Goal: Task Accomplishment & Management: Use online tool/utility

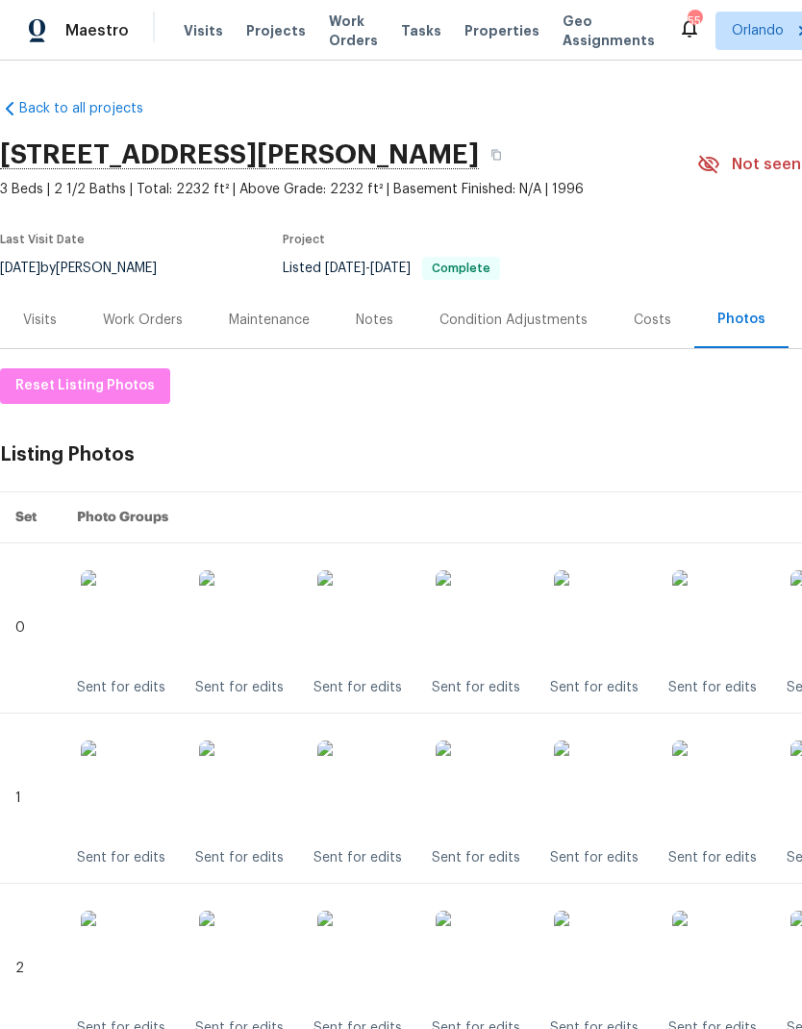
click at [147, 328] on div "Work Orders" at bounding box center [143, 320] width 80 height 19
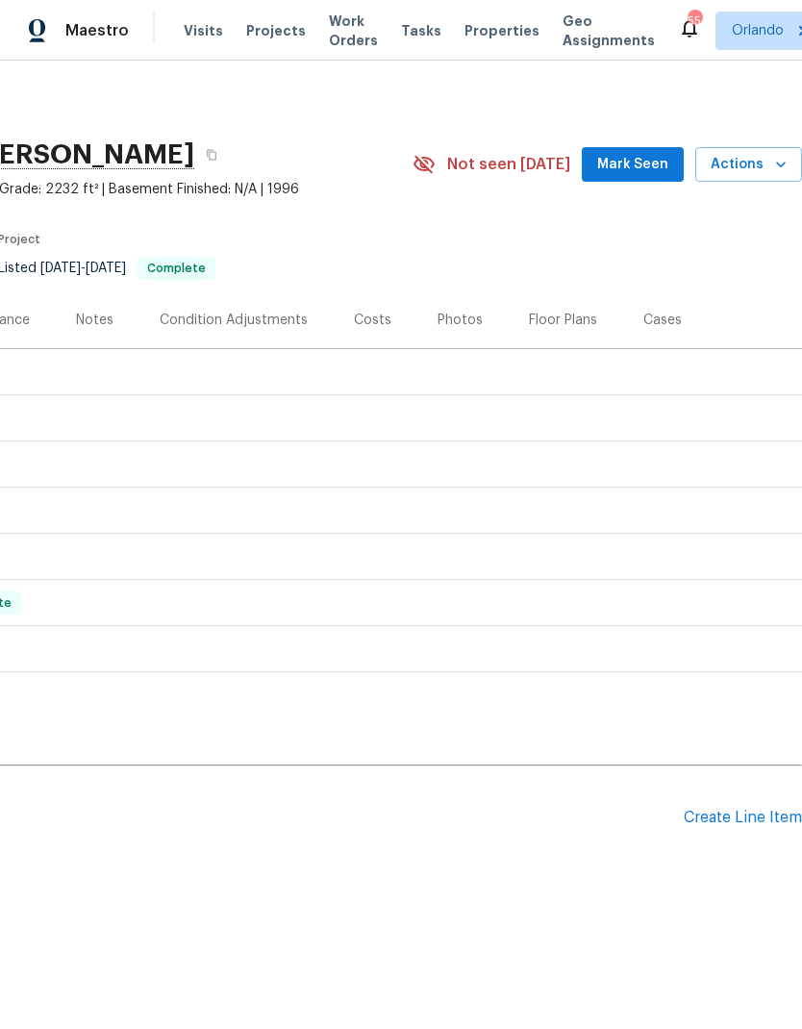
scroll to position [0, 297]
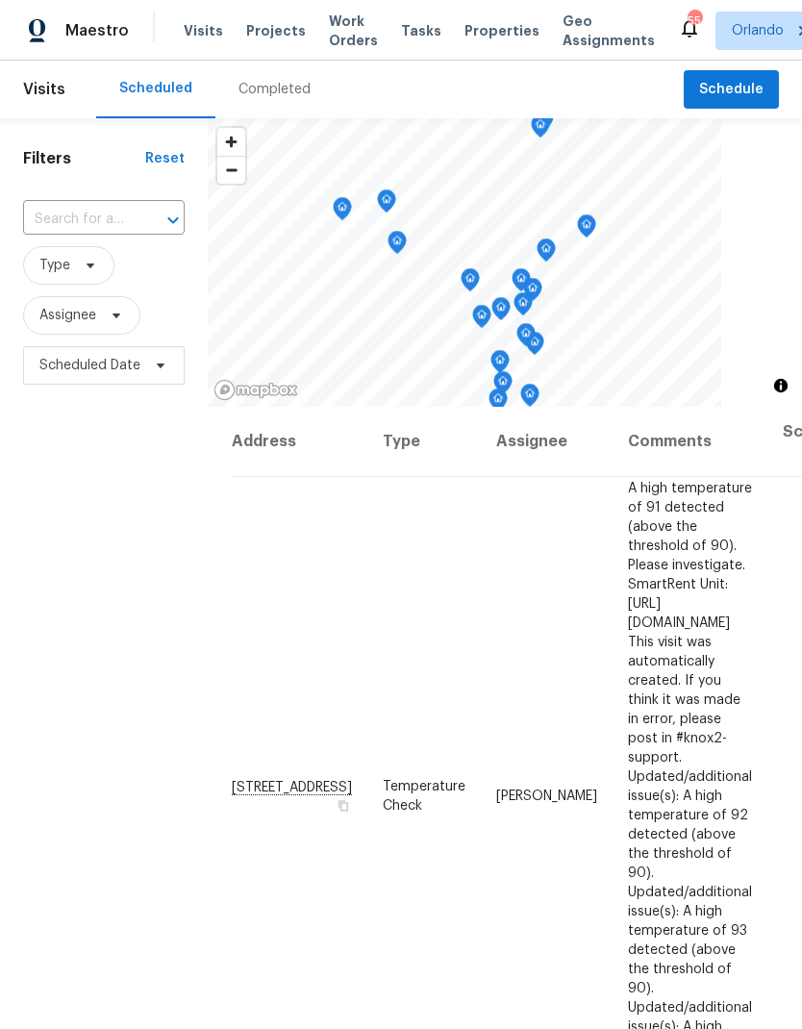
click at [139, 215] on div at bounding box center [160, 220] width 50 height 27
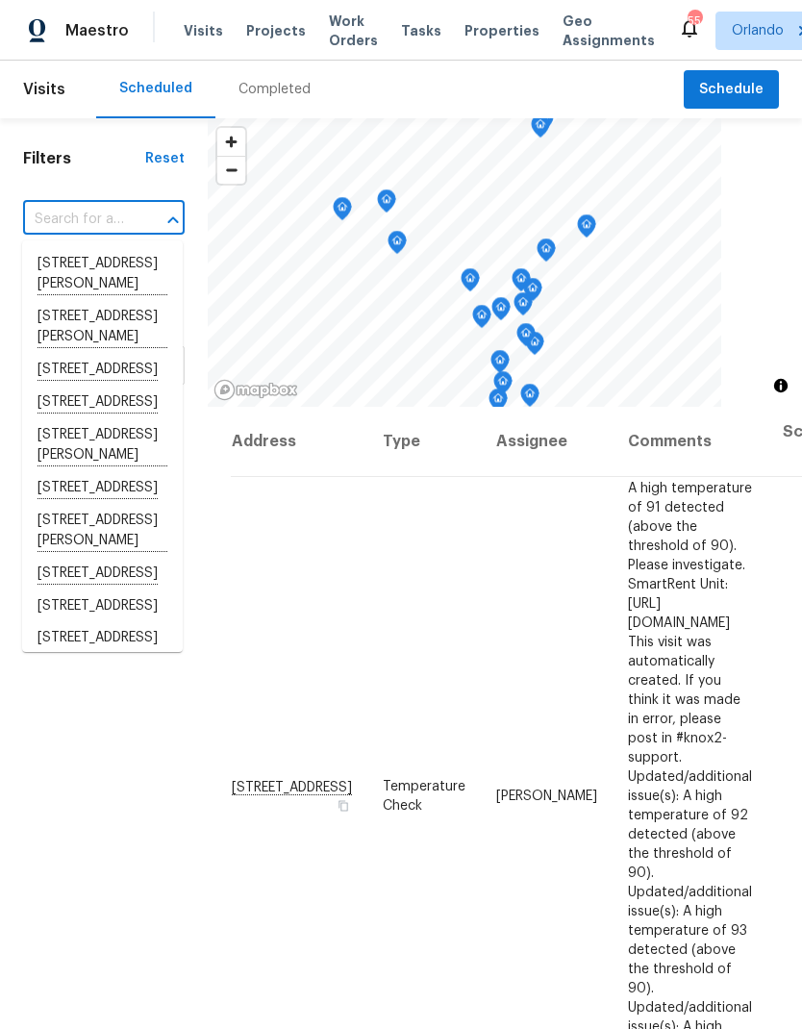
click at [354, 36] on span "Work Orders" at bounding box center [353, 31] width 49 height 38
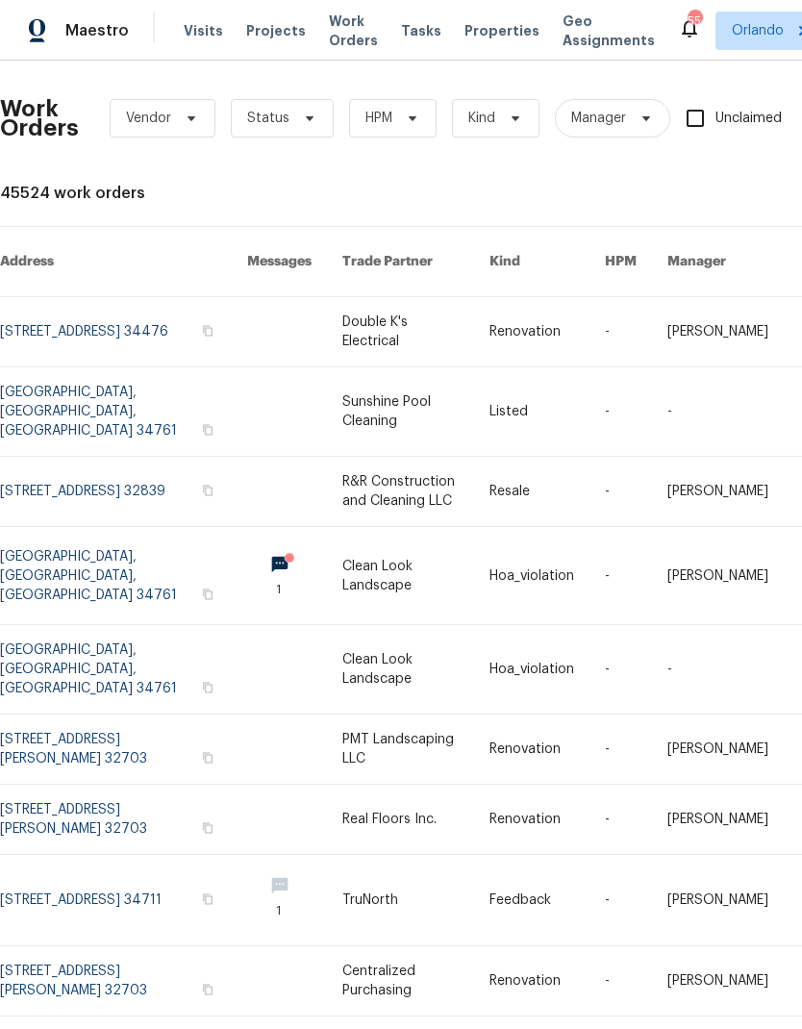
click at [257, 34] on span "Projects" at bounding box center [276, 30] width 60 height 19
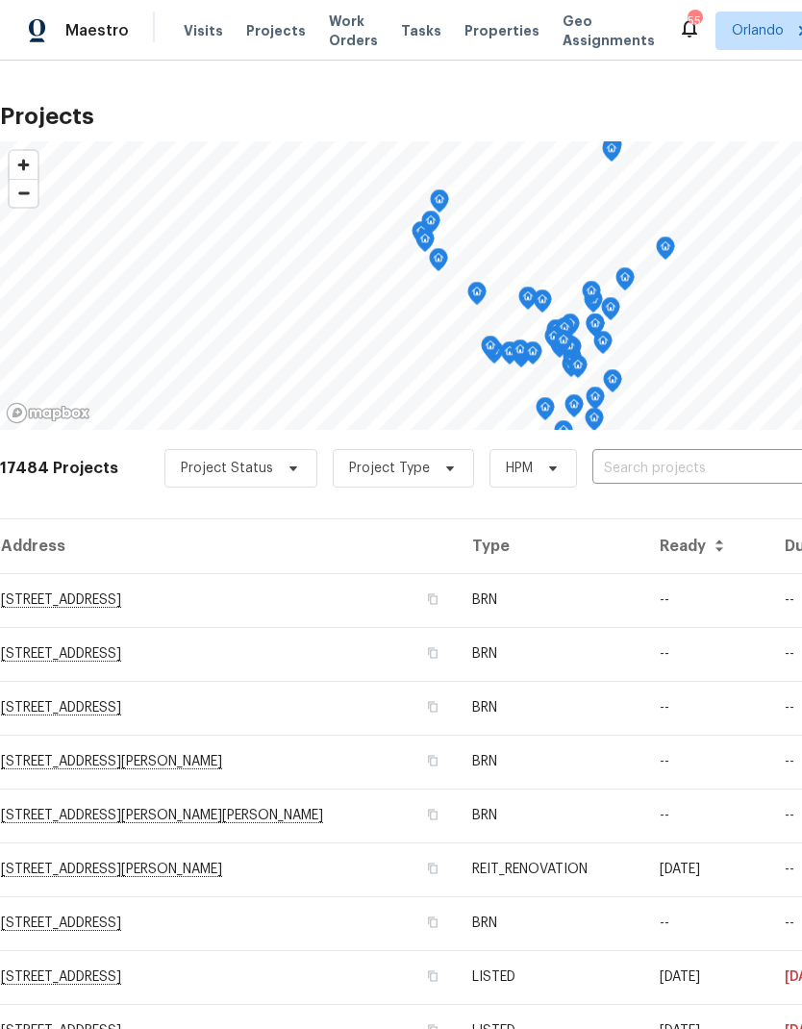
click at [715, 465] on input "text" at bounding box center [702, 469] width 220 height 30
type input "113 o"
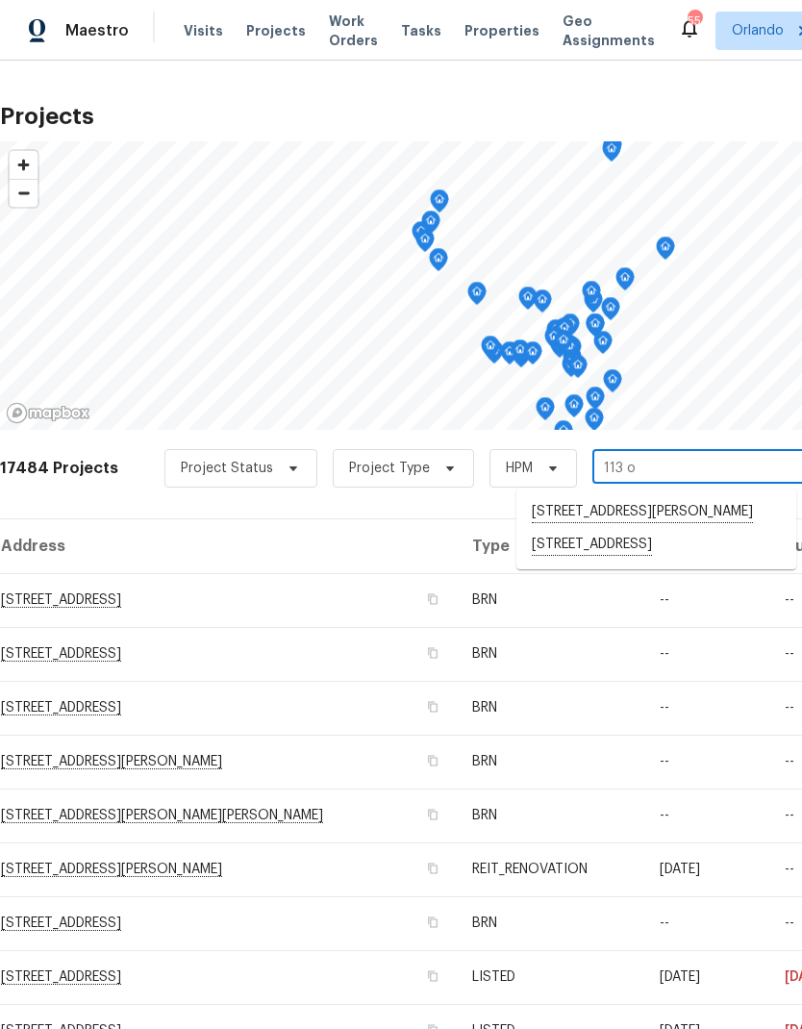
click at [667, 554] on li "113 Orange Ave, Saint Cloud, FL 34769" at bounding box center [656, 545] width 280 height 33
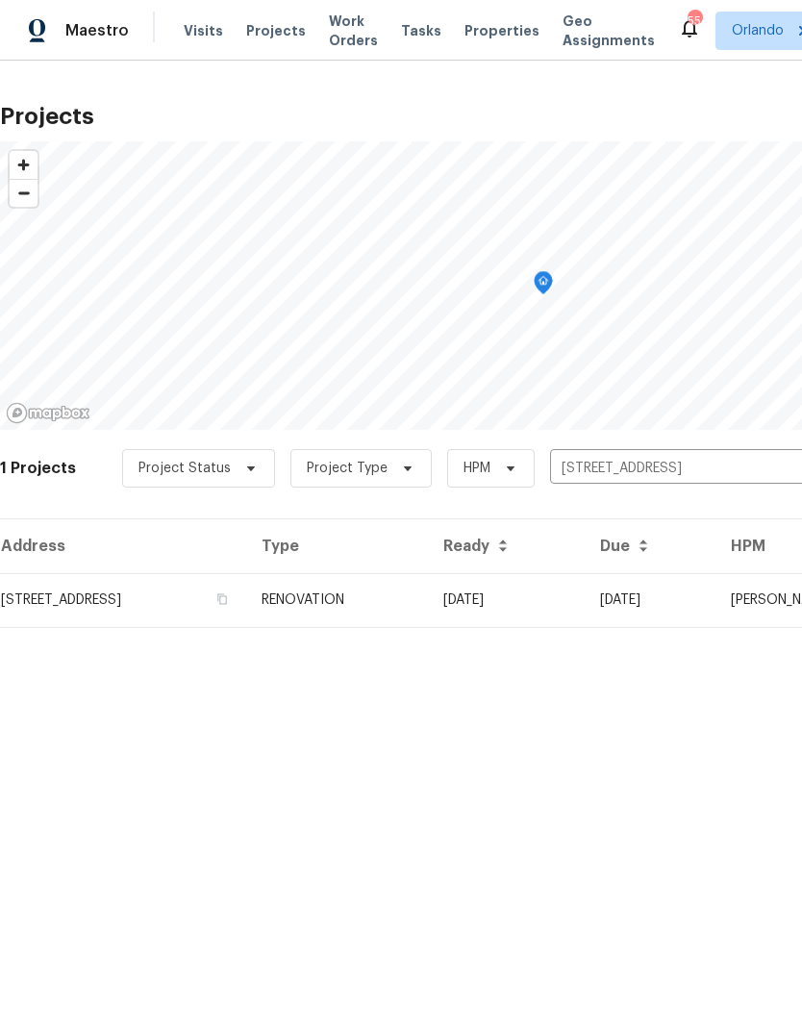
click at [558, 588] on td "07/01/25" at bounding box center [506, 600] width 157 height 54
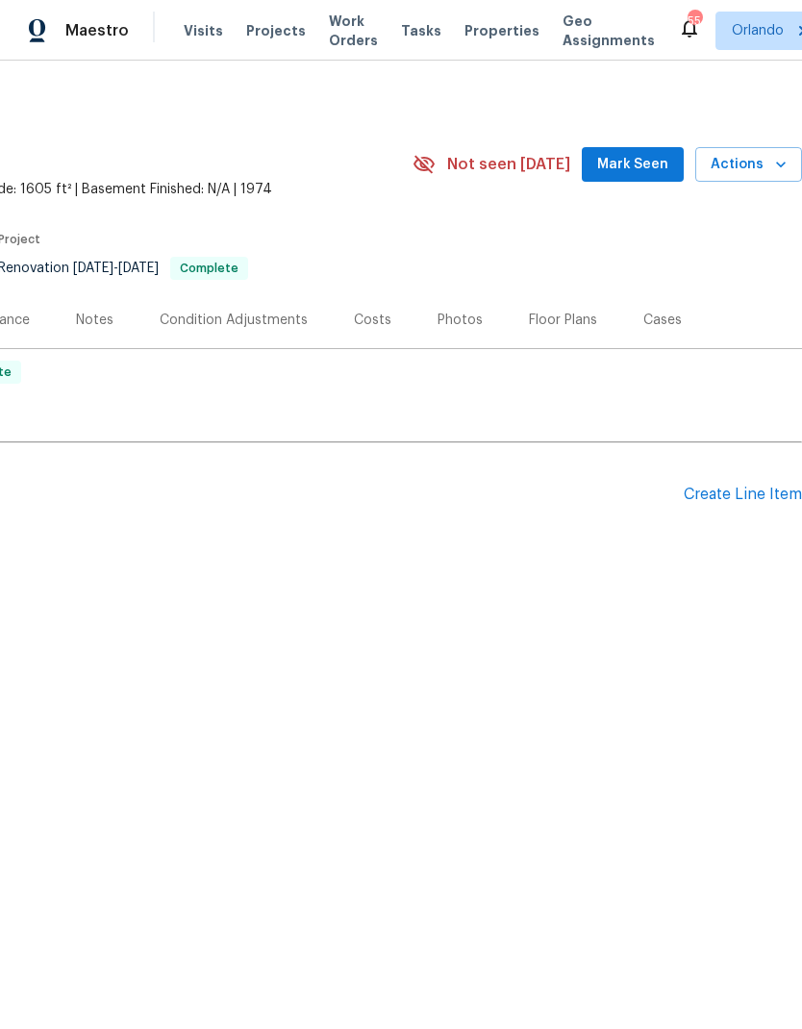
scroll to position [0, 285]
click at [776, 167] on icon "button" at bounding box center [780, 164] width 19 height 19
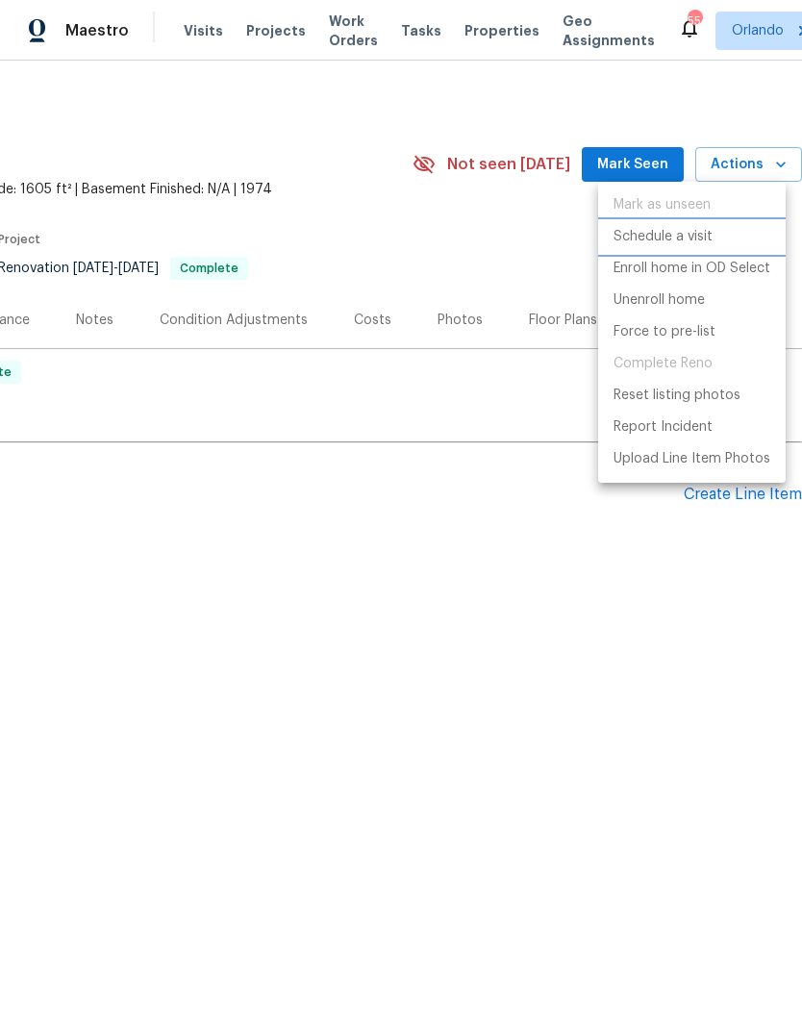
click at [707, 241] on p "Schedule a visit" at bounding box center [663, 237] width 99 height 20
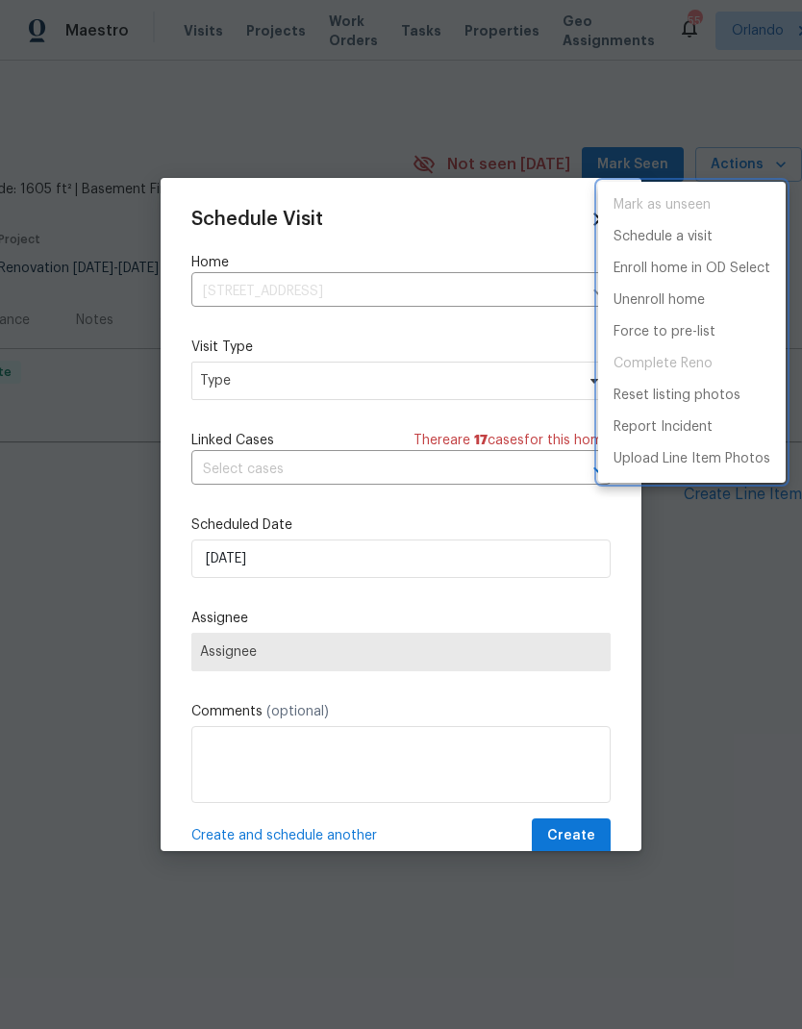
click at [474, 390] on div at bounding box center [401, 514] width 802 height 1029
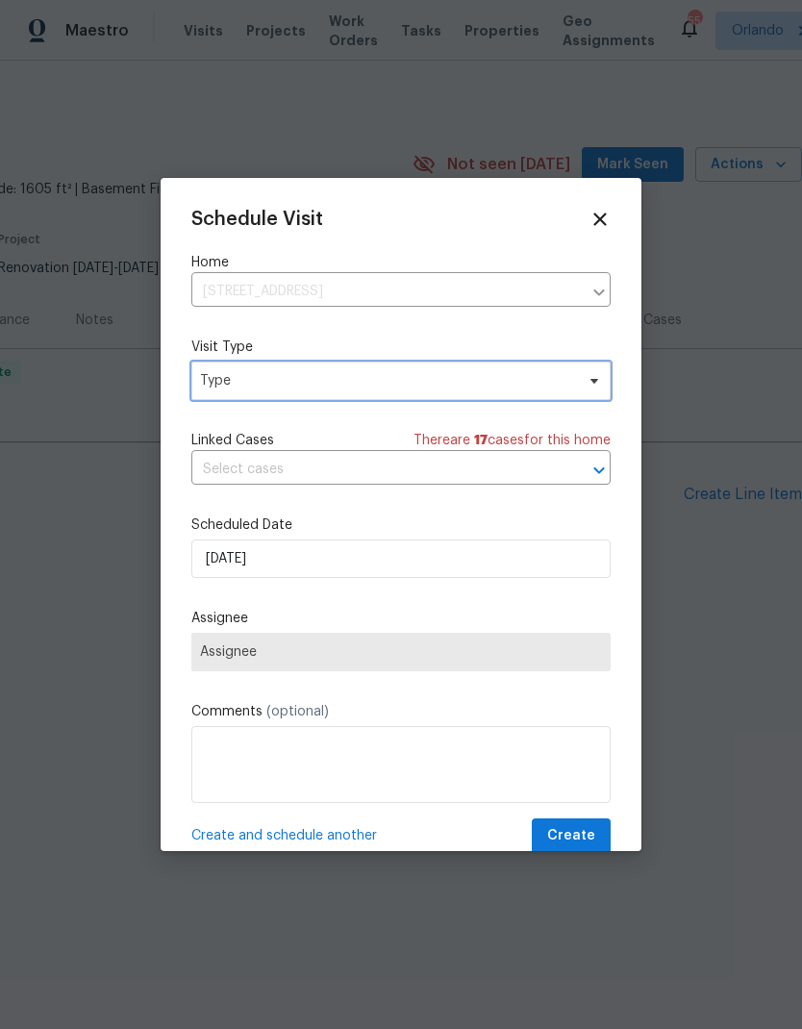
click at [492, 387] on span "Type" at bounding box center [387, 380] width 374 height 19
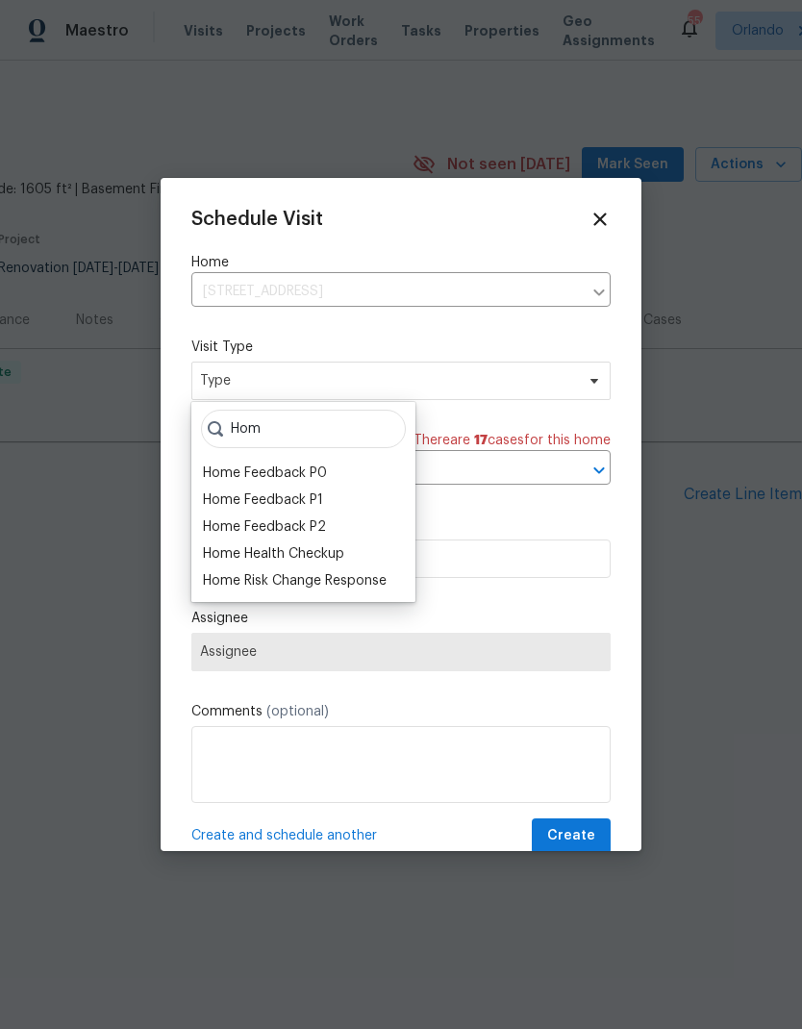
type input "Hom"
click at [330, 553] on div "Home Health Checkup" at bounding box center [273, 553] width 141 height 19
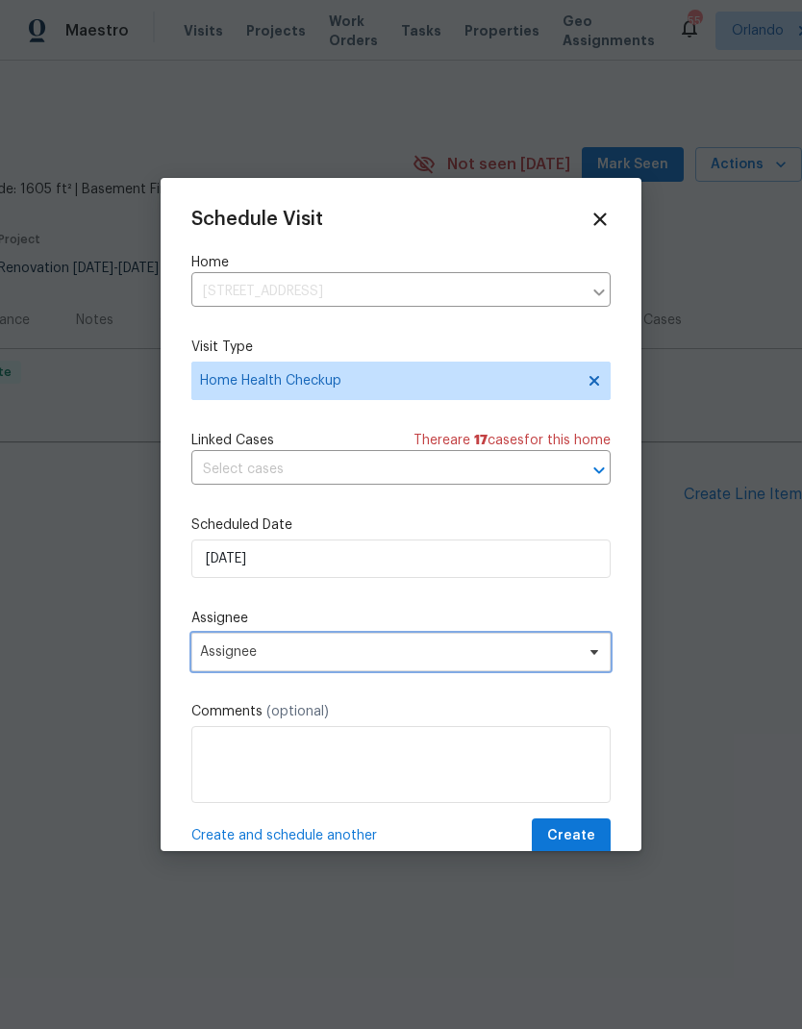
click at [548, 668] on span "Assignee" at bounding box center [400, 652] width 419 height 38
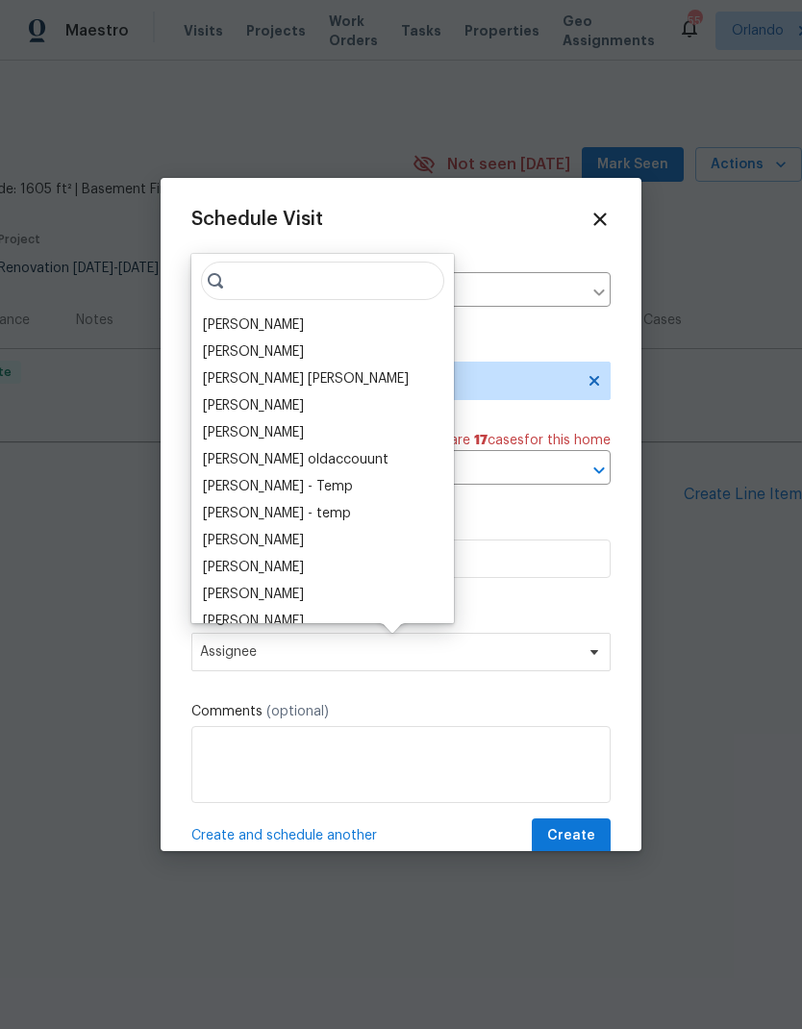
click at [286, 319] on div "[PERSON_NAME]" at bounding box center [253, 324] width 101 height 19
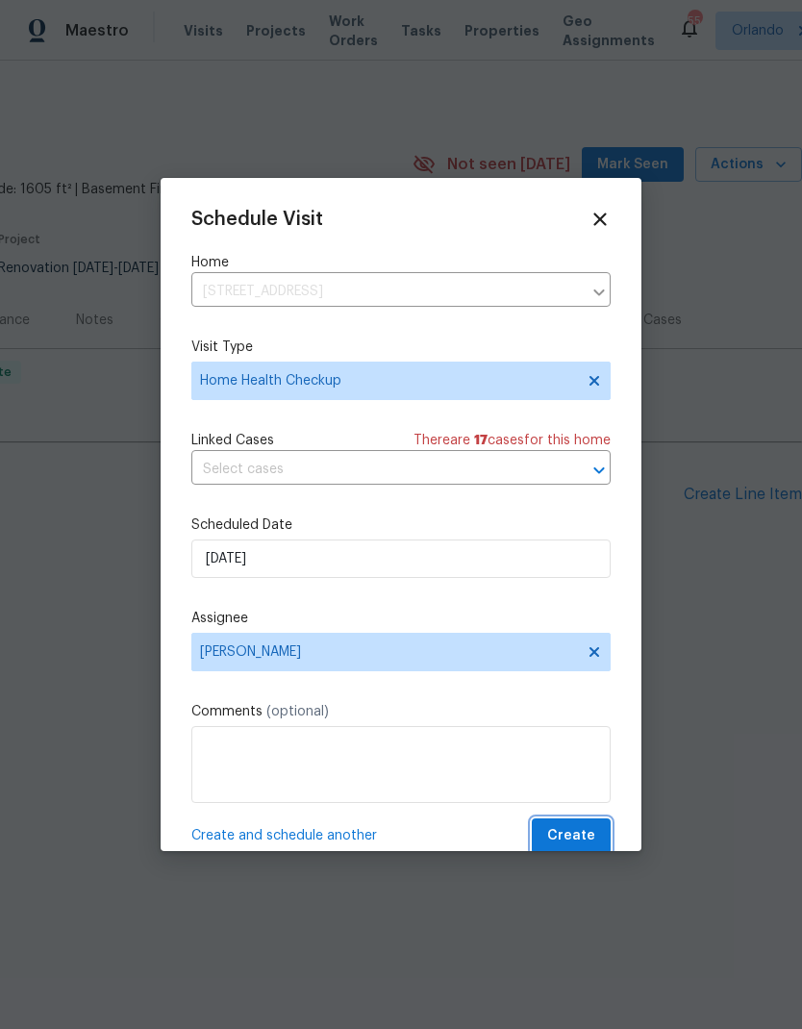
click at [587, 844] on span "Create" at bounding box center [571, 836] width 48 height 24
